Goal: Task Accomplishment & Management: Manage account settings

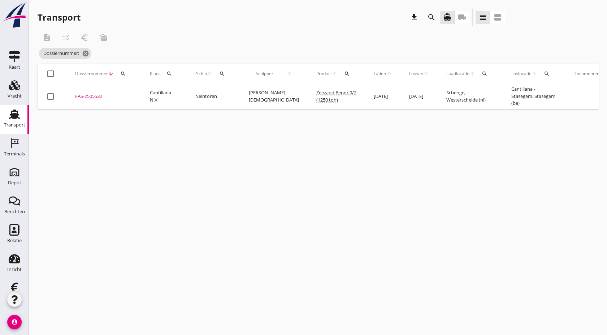
click at [9, 116] on icon "Transport" at bounding box center [15, 114] width 12 height 12
click at [6, 157] on div "Terminals" at bounding box center [14, 154] width 21 height 10
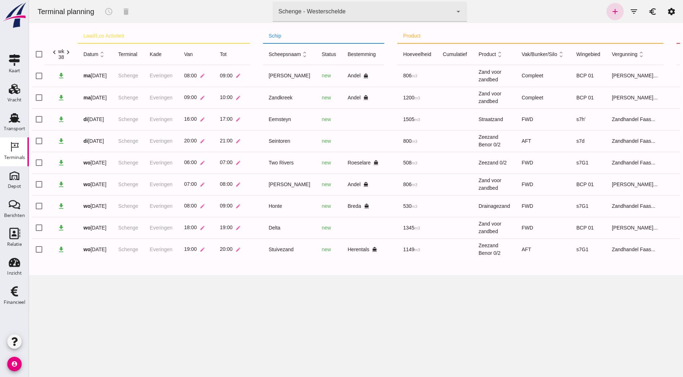
drag, startPoint x: 573, startPoint y: 0, endPoint x: 443, endPoint y: 276, distance: 304.7
click at [443, 275] on div at bounding box center [356, 267] width 648 height 14
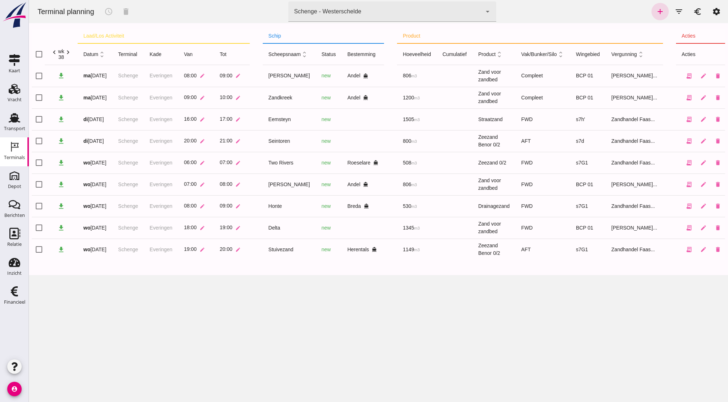
drag, startPoint x: 674, startPoint y: 0, endPoint x: 449, endPoint y: 335, distance: 403.5
click at [449, 334] on div "Terminal planning schedule delete terminal Schenge - Westerschelde 9c876888-926…" at bounding box center [379, 201] width 700 height 402
click at [607, 225] on icon "edit" at bounding box center [704, 227] width 7 height 7
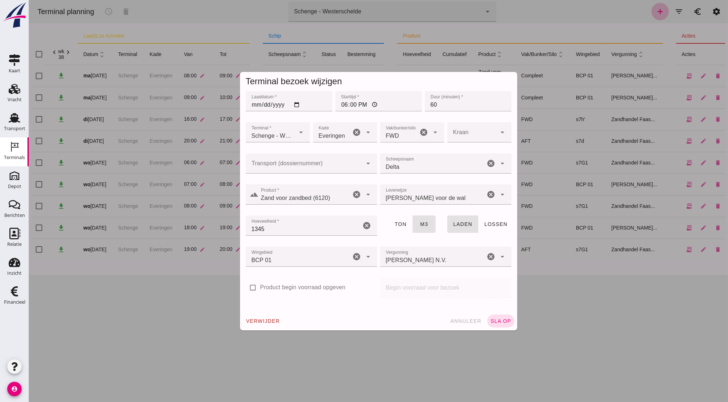
click at [340, 104] on input "18:00" at bounding box center [379, 101] width 87 height 20
click at [488, 314] on button "sla op" at bounding box center [501, 320] width 27 height 13
type input "16:00"
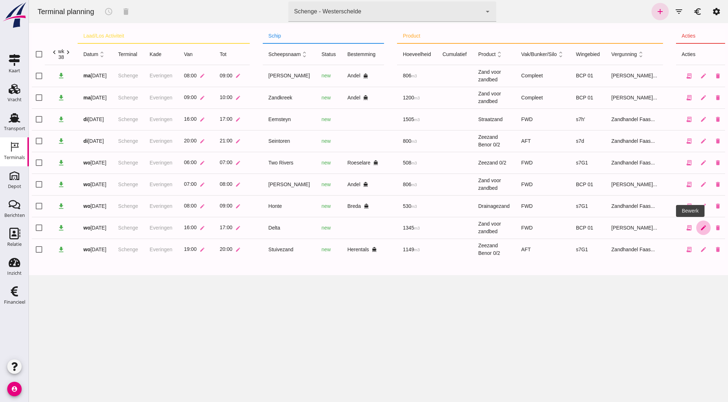
click at [607, 229] on icon "edit" at bounding box center [704, 227] width 7 height 7
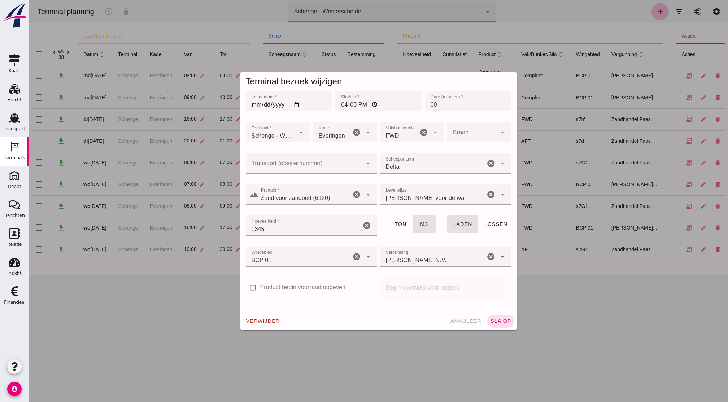
click at [275, 273] on div at bounding box center [312, 271] width 120 height 5
click at [293, 255] on div "BCP 01 210" at bounding box center [298, 256] width 105 height 20
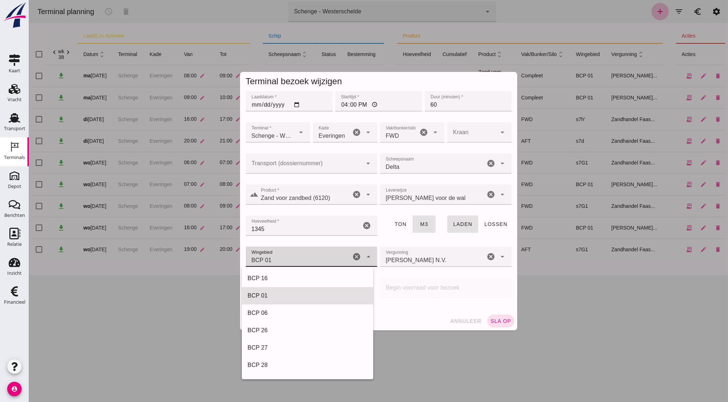
scroll to position [17, 0]
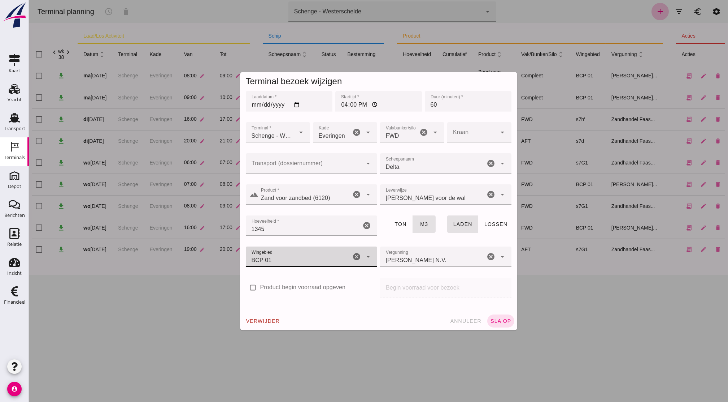
click at [282, 254] on div "BCP 01 210" at bounding box center [298, 256] width 105 height 20
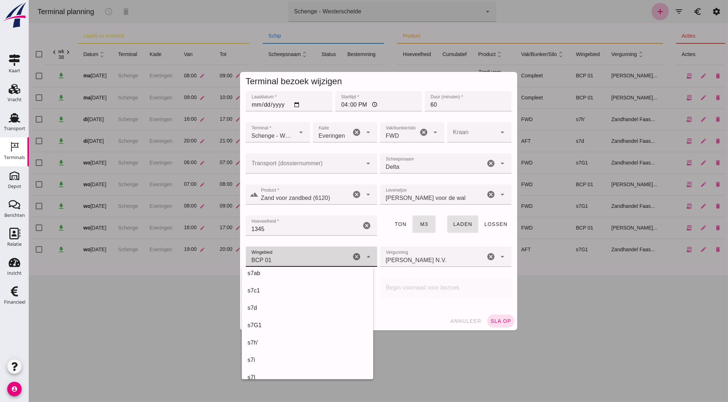
scroll to position [214, 0]
click at [261, 334] on div "s7h'" at bounding box center [308, 341] width 120 height 9
type input "225"
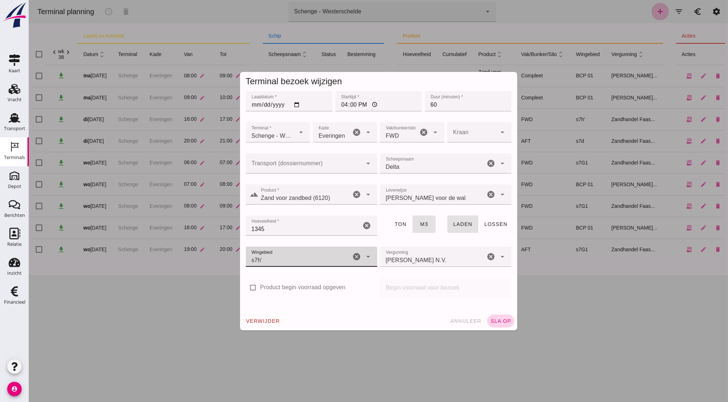
click at [499, 320] on span "sla op" at bounding box center [500, 321] width 21 height 6
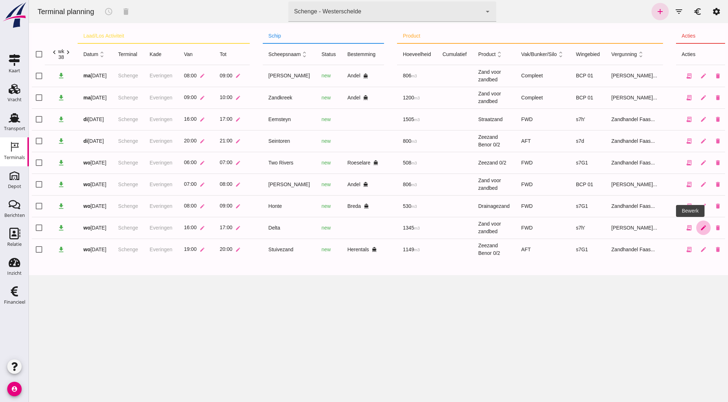
click at [607, 224] on icon "edit" at bounding box center [704, 227] width 7 height 7
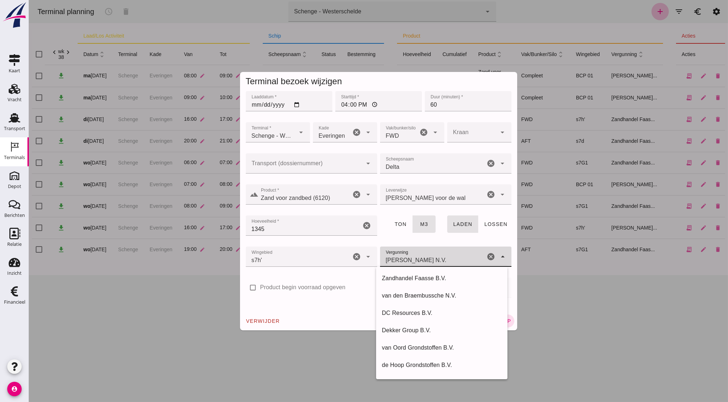
click at [412, 262] on input "[PERSON_NAME] N.V." at bounding box center [432, 260] width 105 height 9
click at [446, 281] on div "Zandhandel Faasse B.V." at bounding box center [442, 278] width 120 height 9
type input "Zandhandel Faasse B.V."
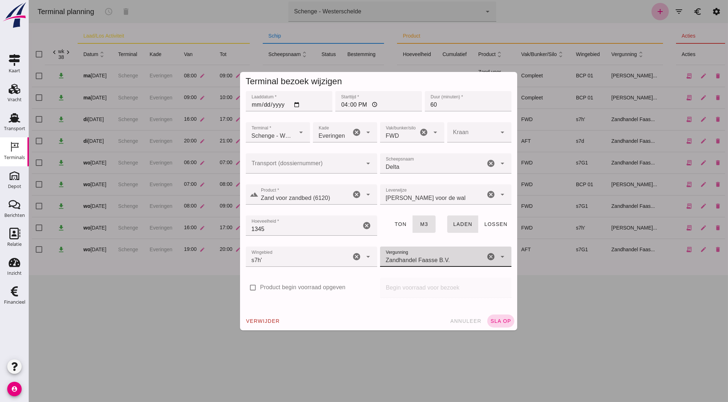
click at [496, 327] on button "sla op" at bounding box center [501, 320] width 27 height 13
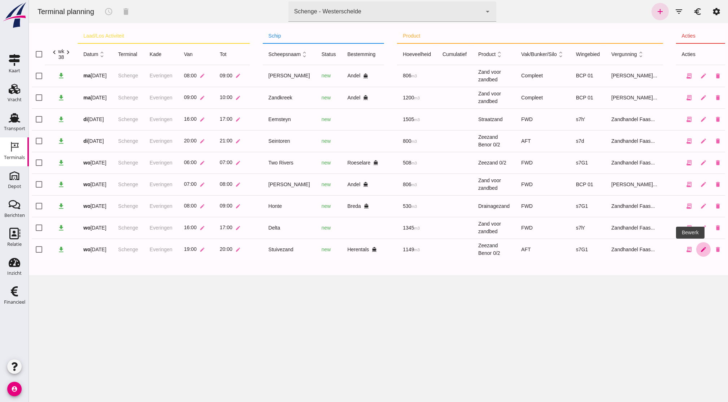
click at [607, 250] on icon "edit" at bounding box center [704, 249] width 7 height 7
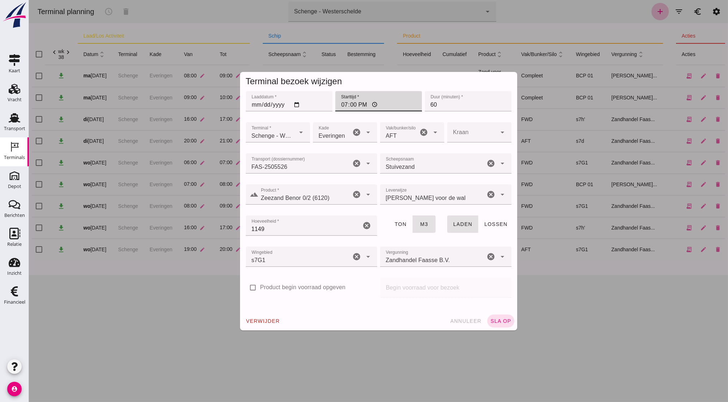
click at [337, 102] on input "19:00" at bounding box center [379, 101] width 87 height 20
type input "17:00"
click at [412, 323] on div "verwijder annuleer sla op" at bounding box center [378, 320] width 277 height 19
click at [326, 267] on div at bounding box center [311, 271] width 131 height 8
click at [312, 260] on div "s7G1 224" at bounding box center [298, 256] width 105 height 20
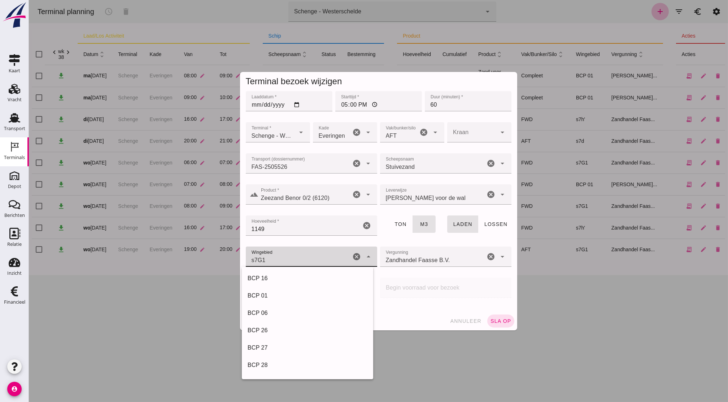
scroll to position [260, 0]
click at [282, 313] on div "s7i" at bounding box center [308, 312] width 120 height 9
type input "226"
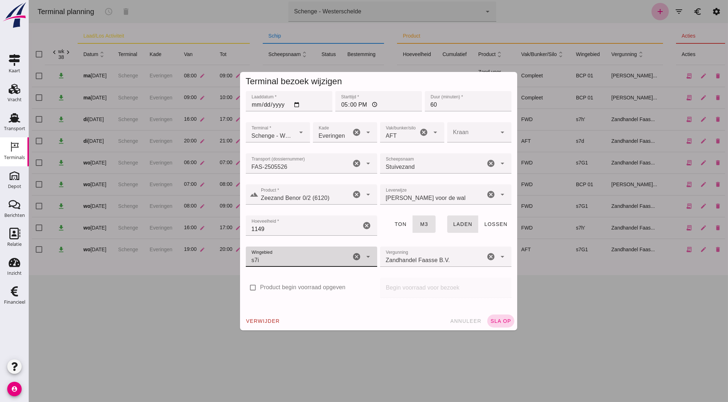
click at [492, 321] on span "sla op" at bounding box center [500, 321] width 21 height 6
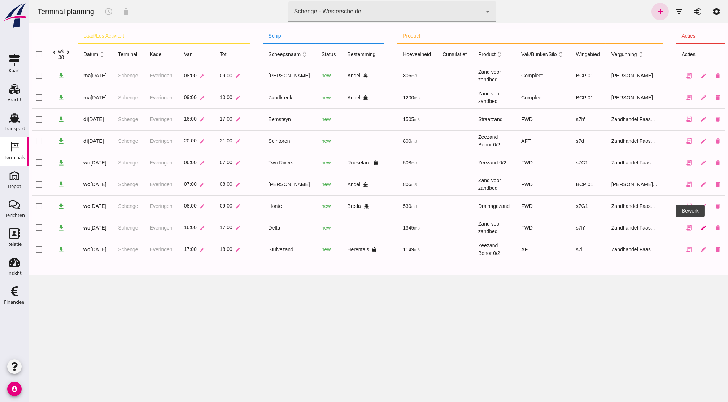
click at [607, 225] on icon "edit" at bounding box center [704, 227] width 7 height 7
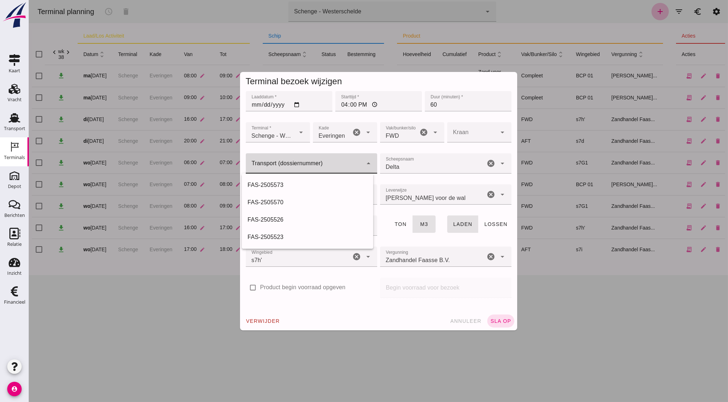
click at [282, 161] on div at bounding box center [304, 163] width 117 height 20
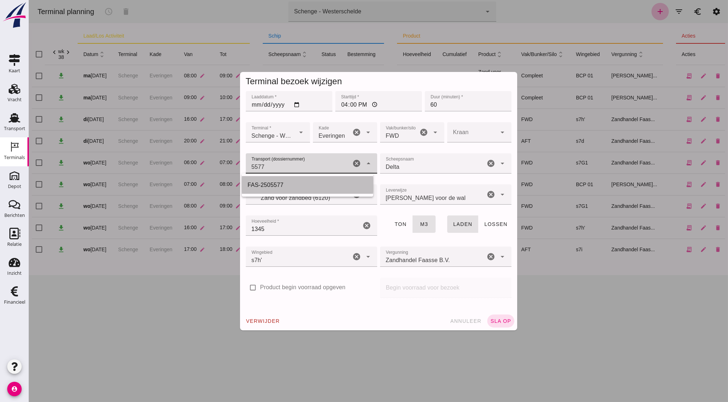
click at [288, 185] on div "FAS-2505577" at bounding box center [308, 185] width 120 height 9
type input "FAS-2505577"
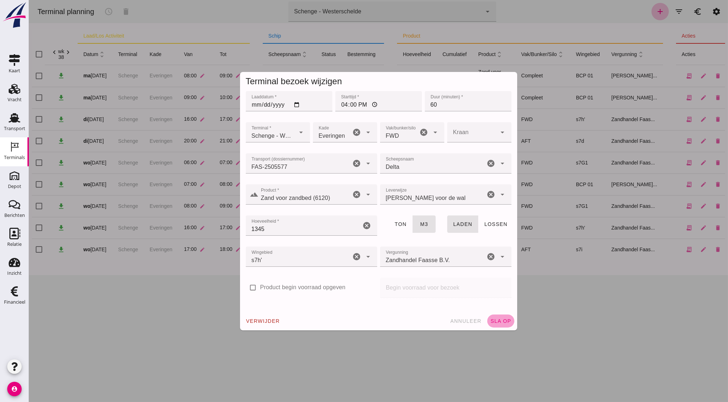
click at [498, 323] on span "sla op" at bounding box center [500, 321] width 21 height 6
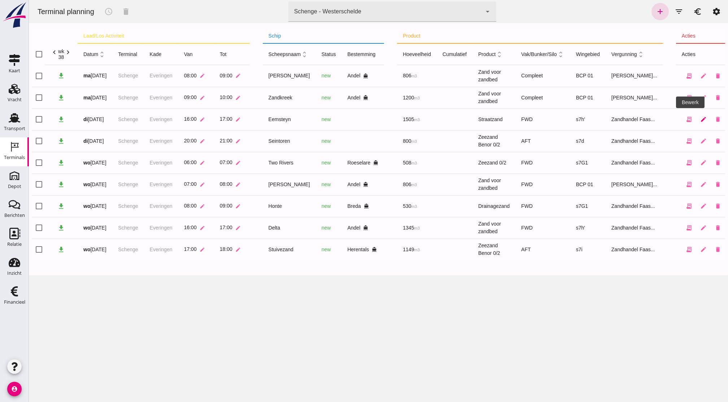
click at [607, 121] on link "edit" at bounding box center [704, 119] width 14 height 14
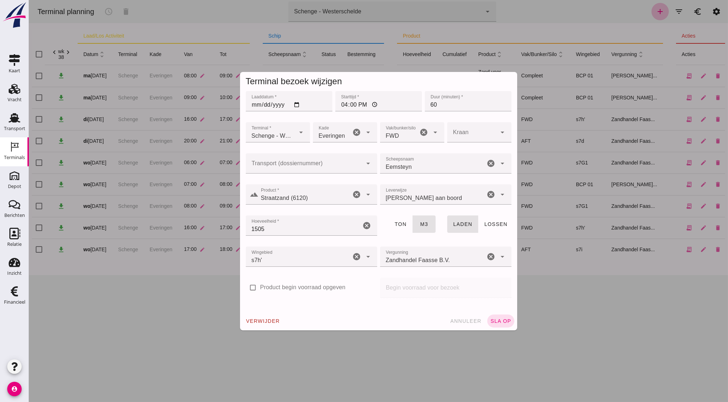
click at [342, 166] on input "Transport (dossiernummer)" at bounding box center [304, 167] width 117 height 9
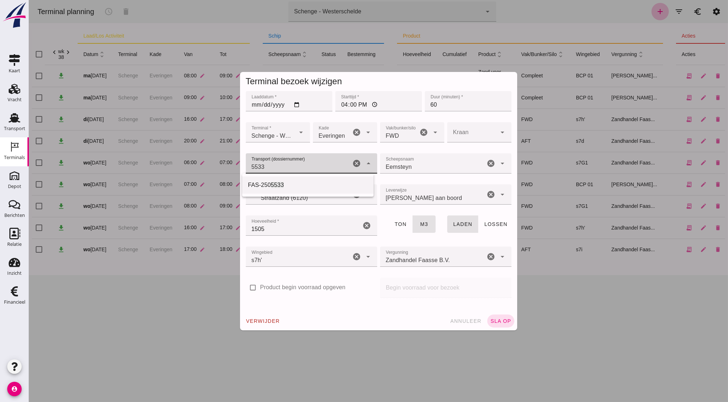
click at [299, 186] on div "FAS-250 5533" at bounding box center [308, 185] width 120 height 9
type input "FAS-2505533"
click at [496, 323] on span "sla op" at bounding box center [500, 321] width 21 height 6
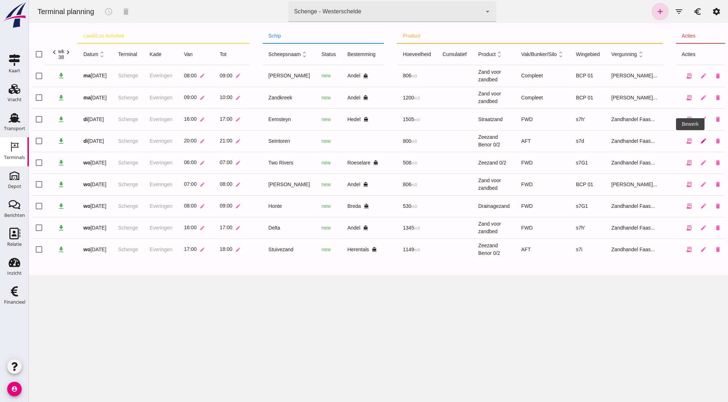
click at [607, 138] on icon "edit" at bounding box center [704, 141] width 7 height 7
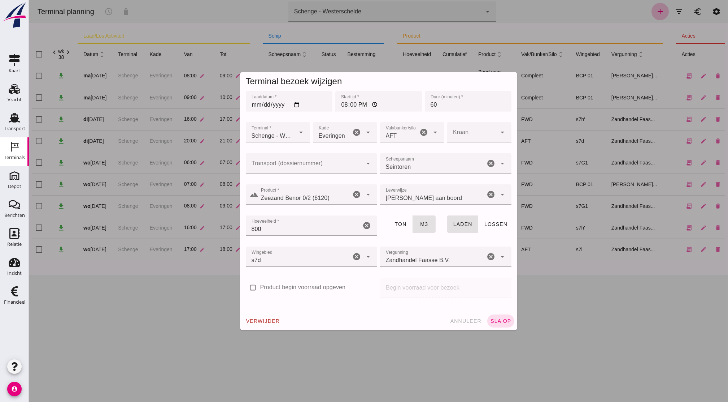
click at [312, 163] on input "Transport (dossiernummer)" at bounding box center [304, 167] width 117 height 9
click at [288, 182] on div "FAS-2505532" at bounding box center [308, 185] width 120 height 9
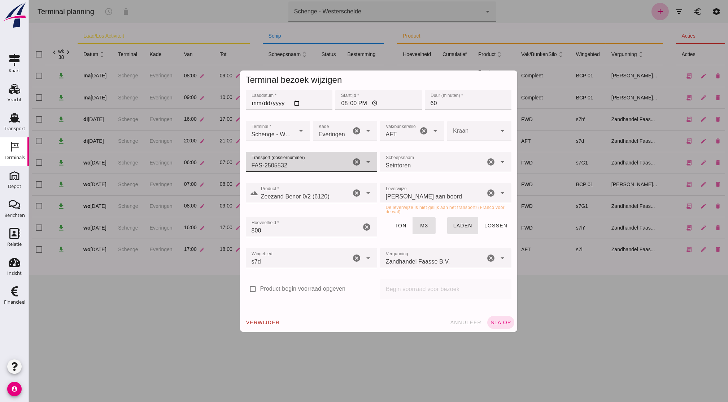
type input "FAS-2505532"
click at [435, 192] on div "[PERSON_NAME] aan boord franco_on_board" at bounding box center [432, 193] width 105 height 20
click at [465, 329] on div "verwijder annuleer sla op" at bounding box center [378, 322] width 277 height 19
click at [463, 316] on button "annuleer" at bounding box center [466, 322] width 38 height 13
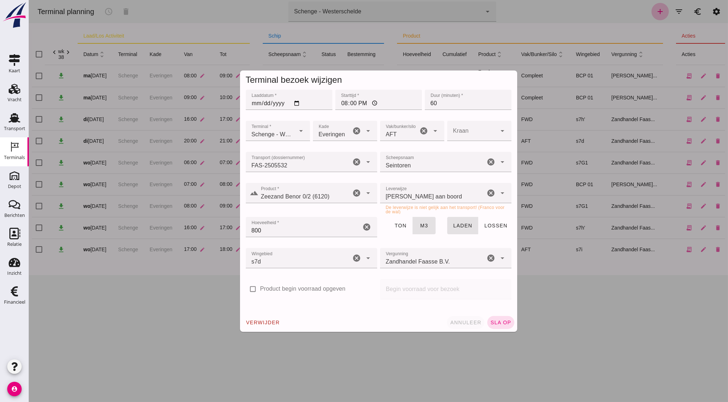
click at [463, 316] on div at bounding box center [379, 201] width 700 height 402
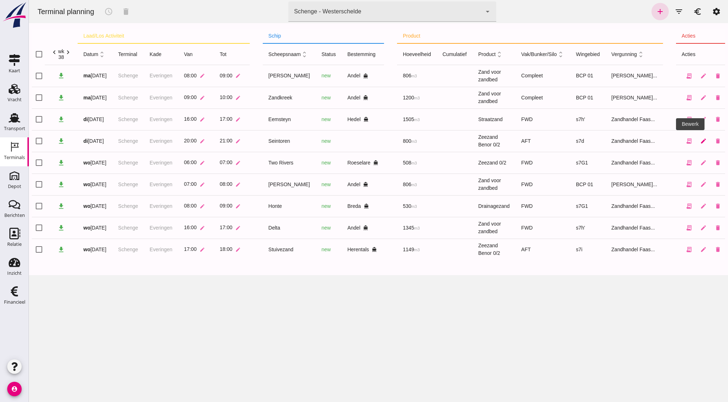
click at [607, 143] on icon "edit" at bounding box center [704, 141] width 7 height 7
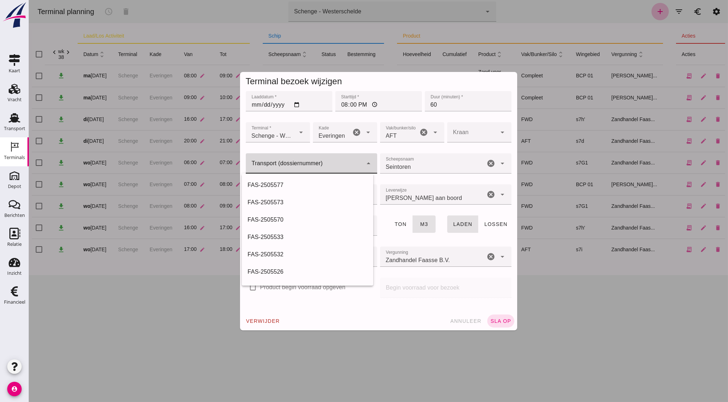
click at [318, 169] on input "Transport (dossiernummer)" at bounding box center [304, 167] width 117 height 9
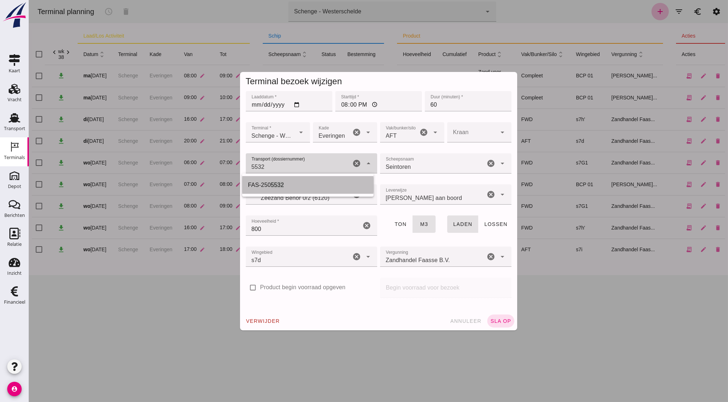
click at [284, 186] on div "FAS-250 5532" at bounding box center [308, 185] width 120 height 9
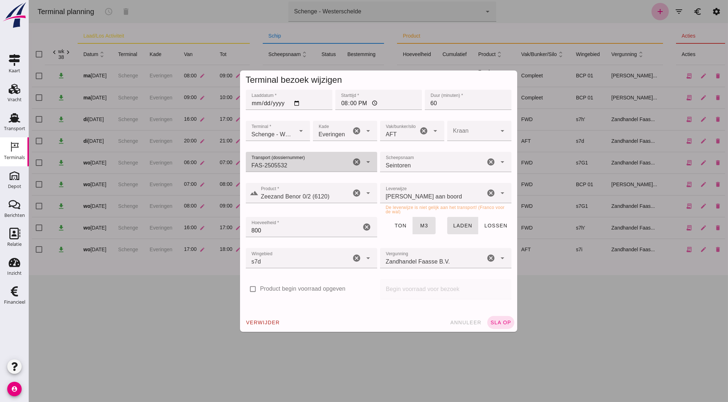
type input "FAS-2505532"
click at [430, 203] on div "De leverwijze is niet gelijk aan het transport! (Franco voor de wal)" at bounding box center [445, 208] width 131 height 11
click at [446, 192] on div "[PERSON_NAME] aan boord franco_on_board" at bounding box center [432, 193] width 105 height 20
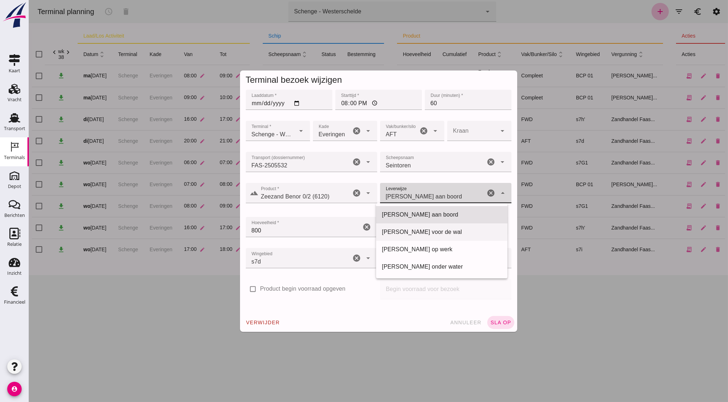
click at [429, 237] on div "[PERSON_NAME] voor de wal" at bounding box center [441, 231] width 131 height 17
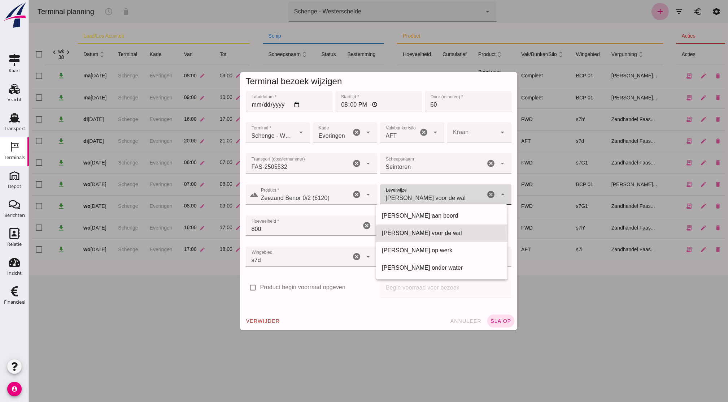
click at [442, 201] on div "[PERSON_NAME] voor de wal franco_on_shore" at bounding box center [432, 194] width 105 height 20
click at [429, 200] on span "[PERSON_NAME] voor de wal" at bounding box center [426, 198] width 80 height 9
click at [424, 217] on div "[PERSON_NAME] aan boord" at bounding box center [442, 215] width 120 height 9
type input "franco_on_board"
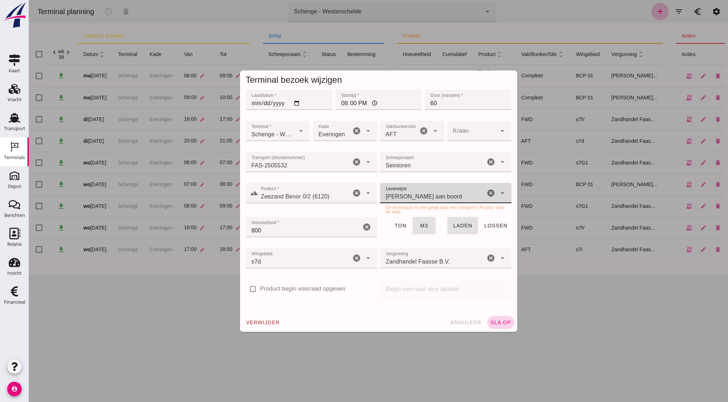
click at [492, 322] on span "sla op" at bounding box center [500, 322] width 21 height 6
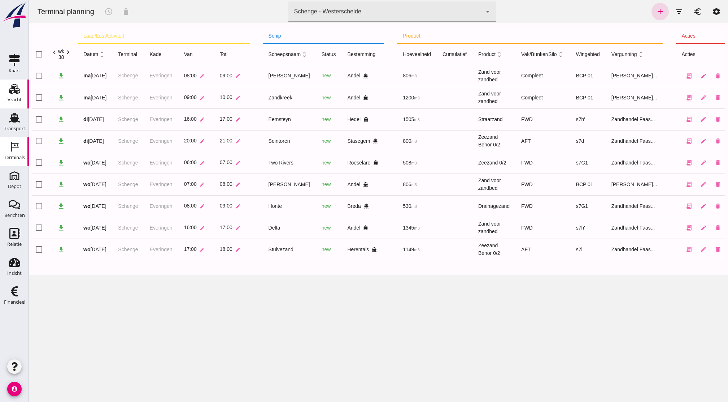
drag, startPoint x: 19, startPoint y: 120, endPoint x: 16, endPoint y: 108, distance: 12.6
drag, startPoint x: 16, startPoint y: 108, endPoint x: 9, endPoint y: 120, distance: 13.8
click at [9, 120] on icon "Transport" at bounding box center [15, 118] width 12 height 12
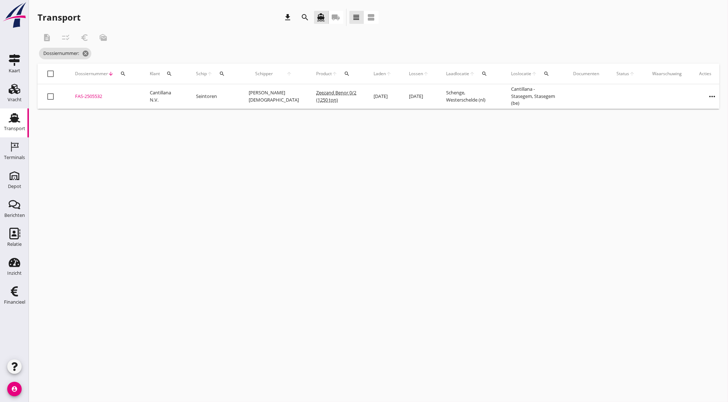
drag, startPoint x: 9, startPoint y: 120, endPoint x: 89, endPoint y: 91, distance: 84.8
click at [89, 91] on td "FAS-2505532 upload_file Drop hier uw bestand om het aan het dossier toe te voeg…" at bounding box center [103, 96] width 75 height 25
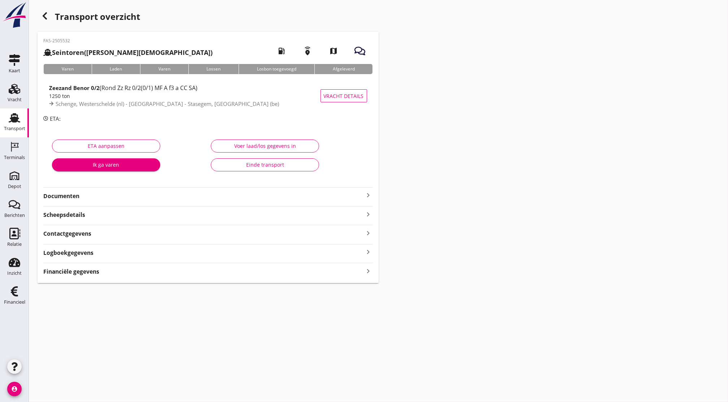
click at [90, 195] on strong "Documenten" at bounding box center [203, 196] width 321 height 8
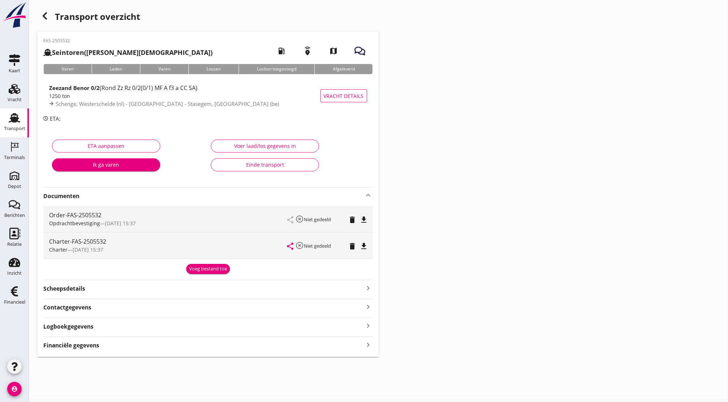
click at [90, 195] on strong "Documenten" at bounding box center [203, 196] width 321 height 8
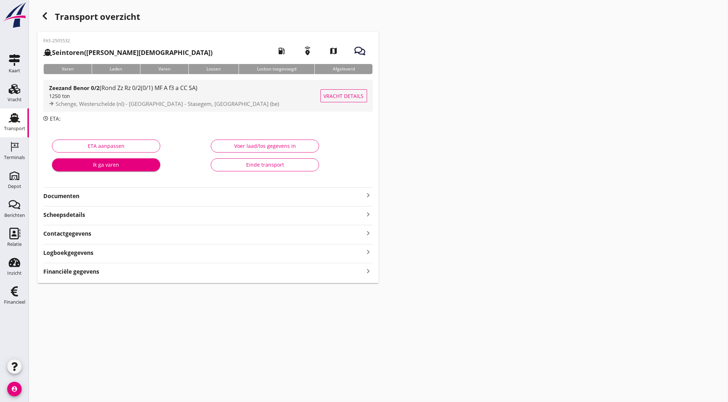
click at [102, 103] on span "Schenge, Westerschelde (nl) - [GEOGRAPHIC_DATA] - Stasegem, [GEOGRAPHIC_DATA] (…" at bounding box center [168, 103] width 224 height 7
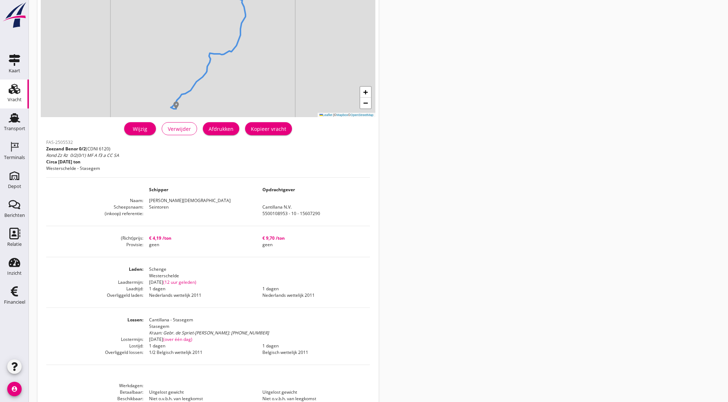
scroll to position [123, 0]
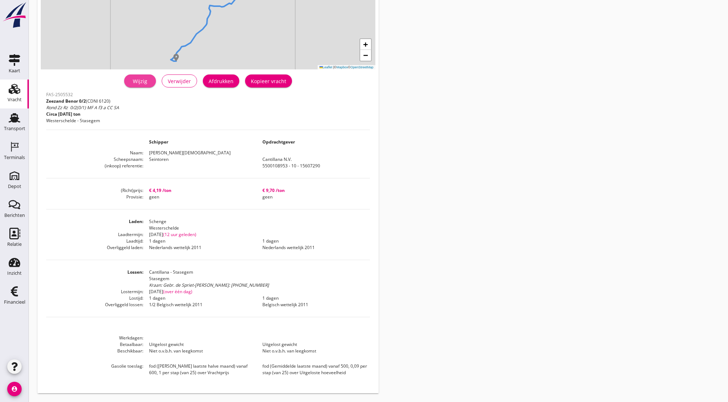
click at [140, 82] on div "Wijzig" at bounding box center [140, 81] width 20 height 8
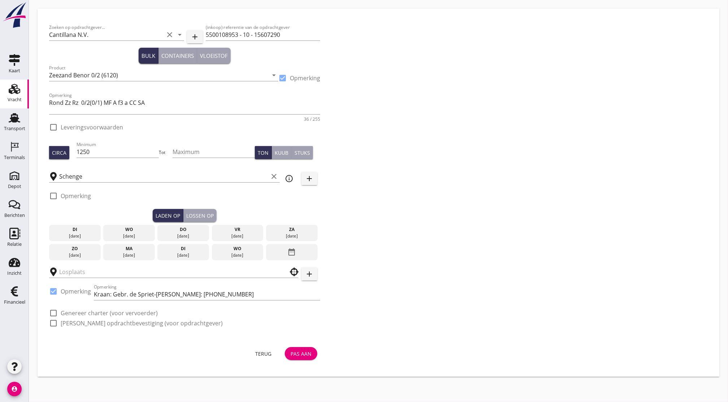
checkbox input "true"
type input "Cantillana - Stasegem"
checkbox input "true"
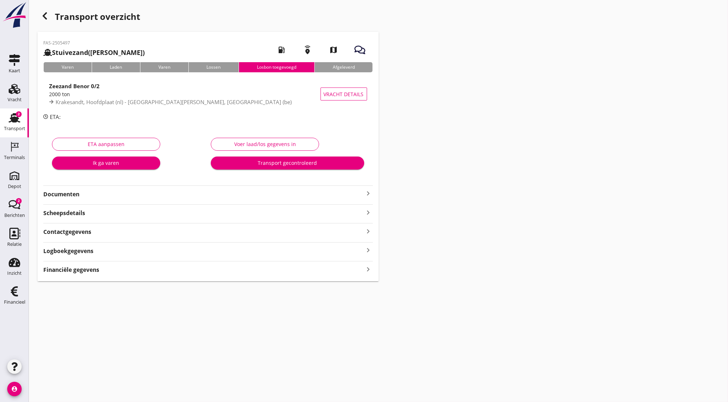
click at [71, 196] on strong "Documenten" at bounding box center [203, 194] width 321 height 8
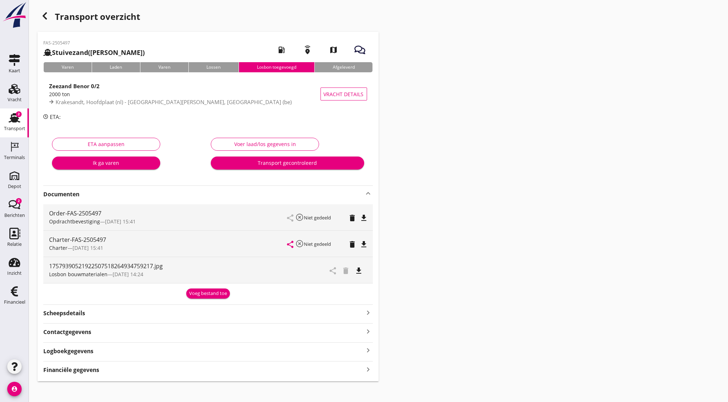
click at [362, 269] on icon "file_download" at bounding box center [359, 270] width 9 height 9
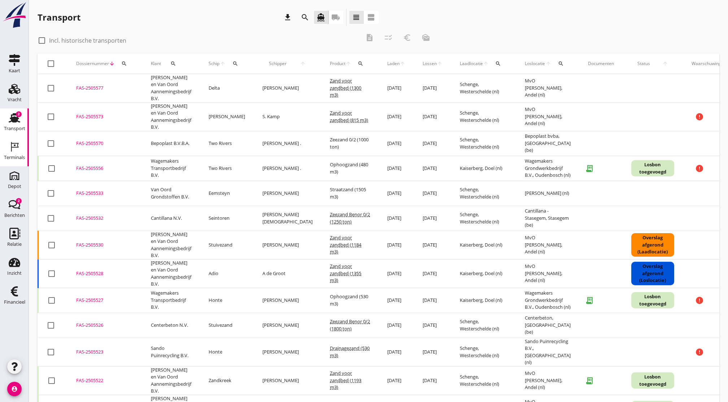
click at [9, 154] on div "Terminals" at bounding box center [14, 157] width 21 height 10
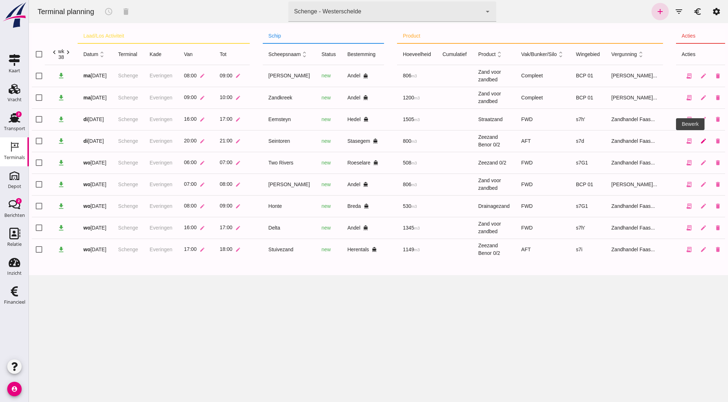
click at [701, 143] on icon "edit" at bounding box center [704, 141] width 7 height 7
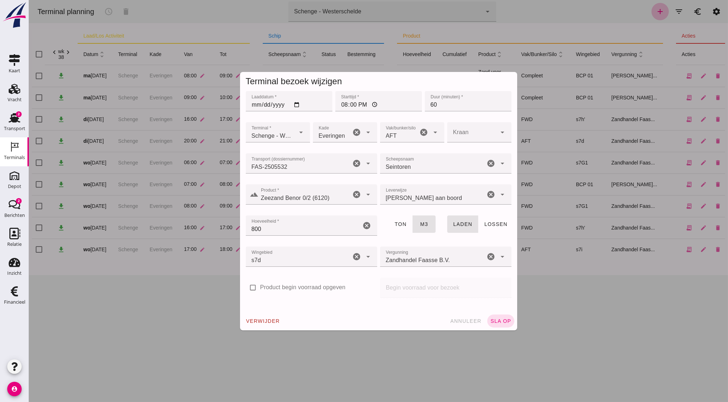
click at [437, 200] on div "[PERSON_NAME] aan boord franco_on_board" at bounding box center [432, 194] width 105 height 20
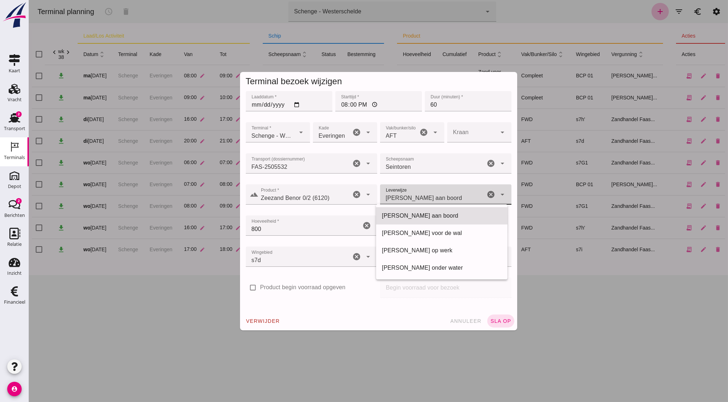
click at [441, 195] on div "[PERSON_NAME] aan boord franco_on_board" at bounding box center [432, 194] width 105 height 20
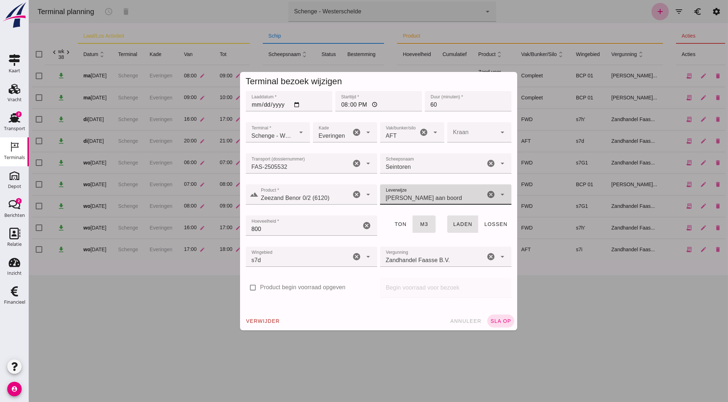
click at [425, 195] on span "[PERSON_NAME] aan boord" at bounding box center [424, 198] width 77 height 9
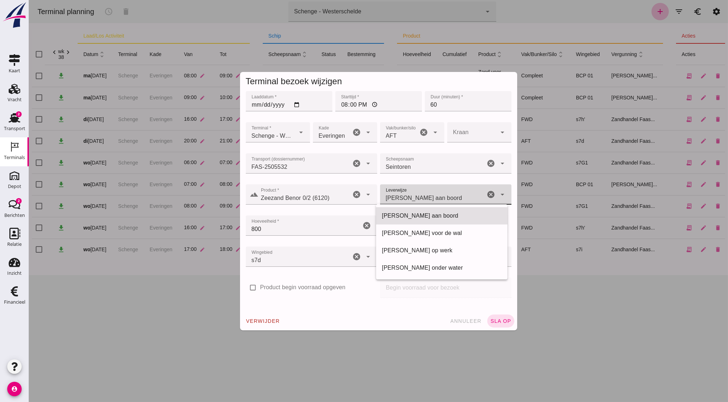
click at [425, 195] on span "[PERSON_NAME] aan boord" at bounding box center [424, 198] width 77 height 9
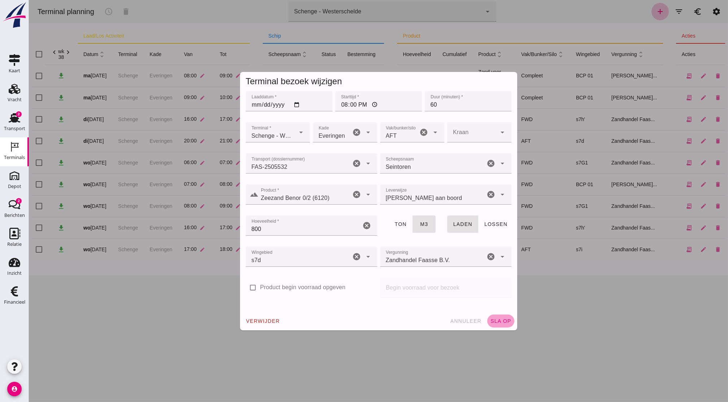
click at [498, 320] on span "sla op" at bounding box center [500, 321] width 21 height 6
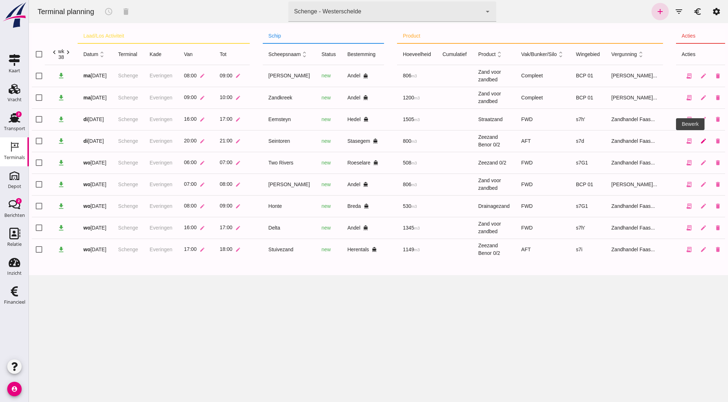
click at [701, 140] on icon "edit" at bounding box center [704, 141] width 7 height 7
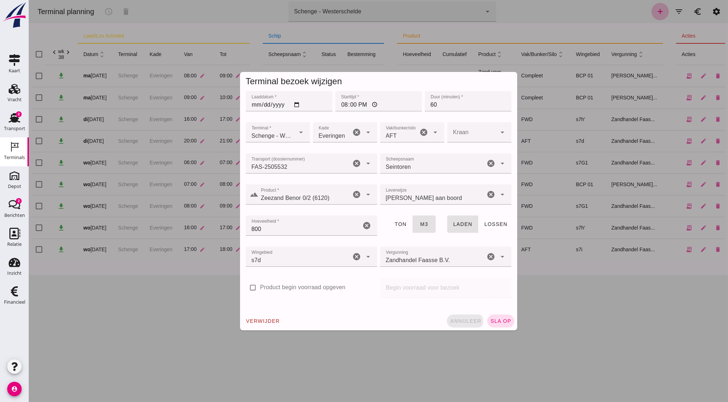
click at [467, 319] on span "annuleer" at bounding box center [466, 321] width 32 height 6
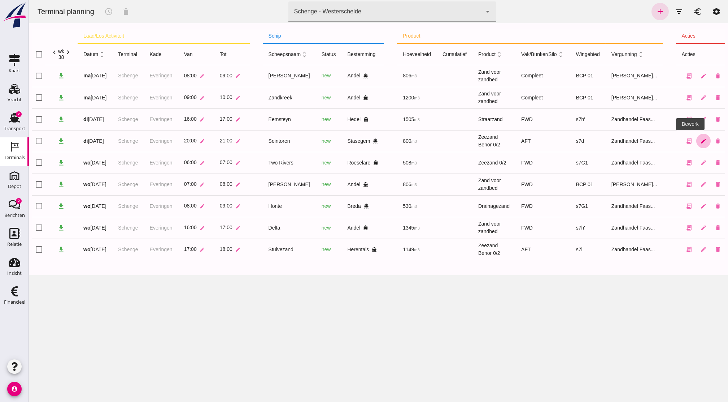
click at [701, 143] on icon "edit" at bounding box center [704, 141] width 7 height 7
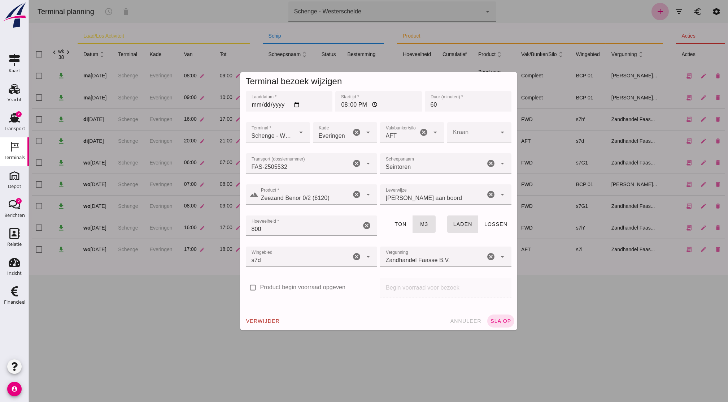
drag, startPoint x: 499, startPoint y: 320, endPoint x: 386, endPoint y: 325, distance: 113.2
click at [386, 325] on div "verwijder annuleer sla op" at bounding box center [378, 320] width 277 height 19
click at [494, 317] on button "sla op" at bounding box center [501, 320] width 27 height 13
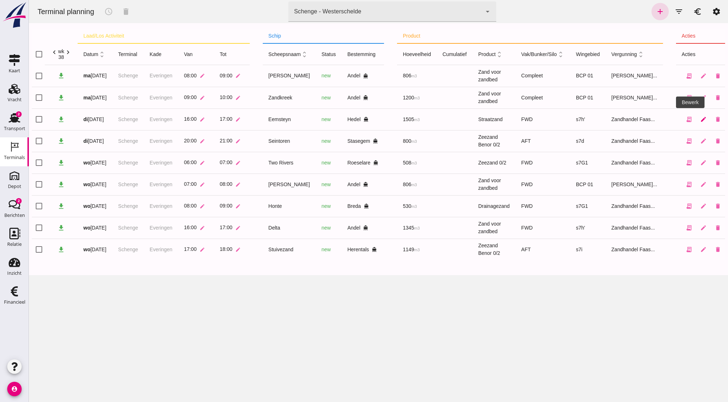
click at [697, 123] on link "edit" at bounding box center [704, 119] width 14 height 14
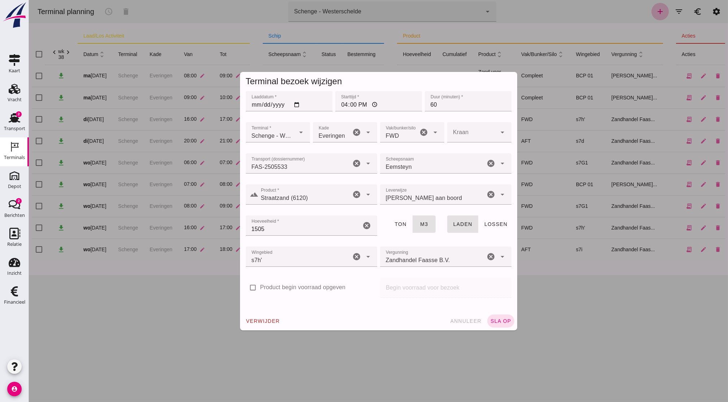
click at [440, 194] on div "[PERSON_NAME] aan boord franco_on_board" at bounding box center [432, 194] width 105 height 20
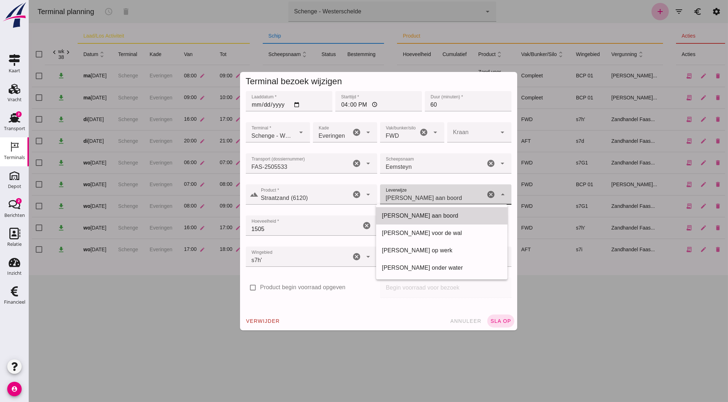
click at [434, 212] on div "[PERSON_NAME] aan boord" at bounding box center [442, 215] width 120 height 9
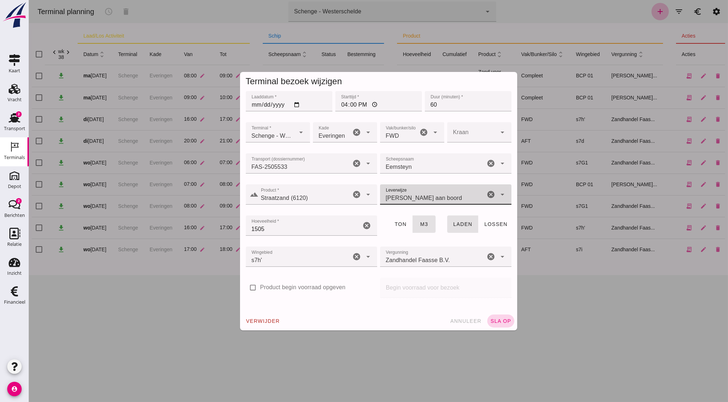
click at [497, 321] on span "sla op" at bounding box center [500, 321] width 21 height 6
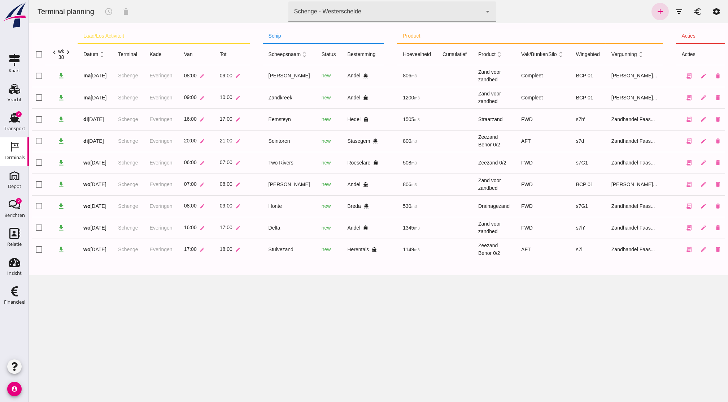
click at [372, 381] on div "Terminal planning schedule delete terminal Schenge - Westerschelde 9c876888-926…" at bounding box center [379, 201] width 700 height 402
click at [446, 369] on div "Terminal planning schedule delete terminal Schenge - Westerschelde 9c876888-926…" at bounding box center [379, 201] width 700 height 402
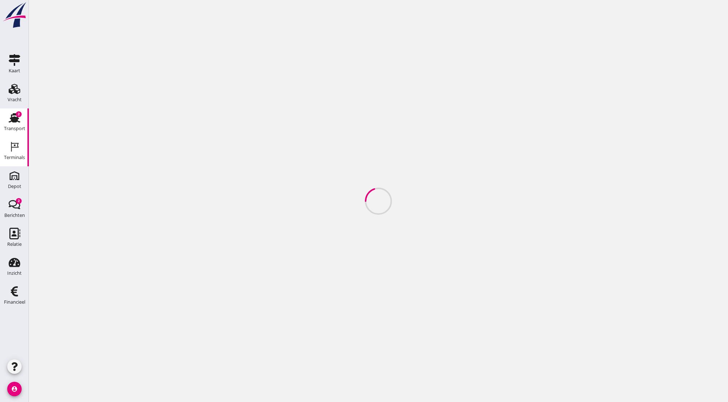
click at [10, 127] on div "Transport" at bounding box center [14, 128] width 21 height 5
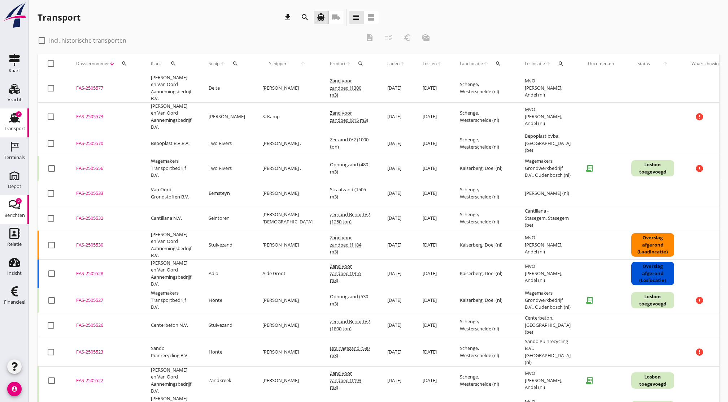
click at [10, 203] on icon "Berichten" at bounding box center [15, 205] width 12 height 12
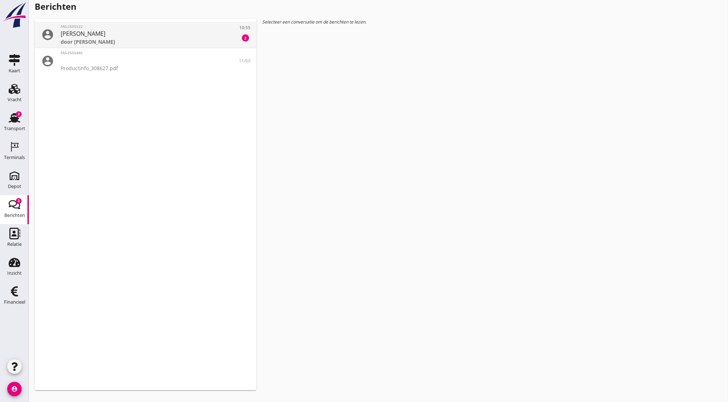
click at [187, 34] on div "[PERSON_NAME]" at bounding box center [146, 33] width 170 height 9
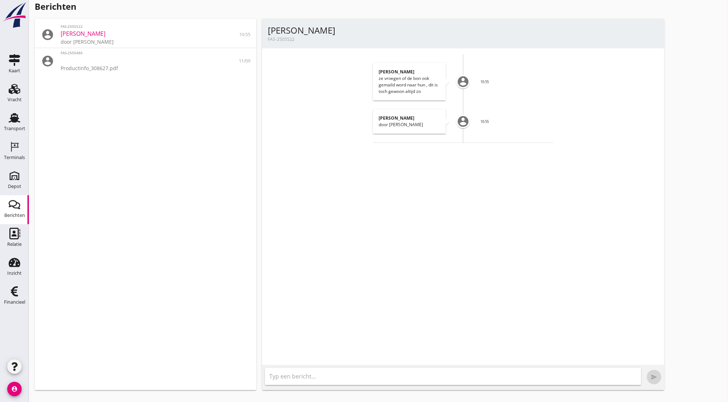
click at [310, 375] on input "text" at bounding box center [453, 376] width 368 height 12
type input "Word geregeld"
click at [647, 369] on button "send" at bounding box center [654, 376] width 14 height 14
